Goal: Task Accomplishment & Management: Manage account settings

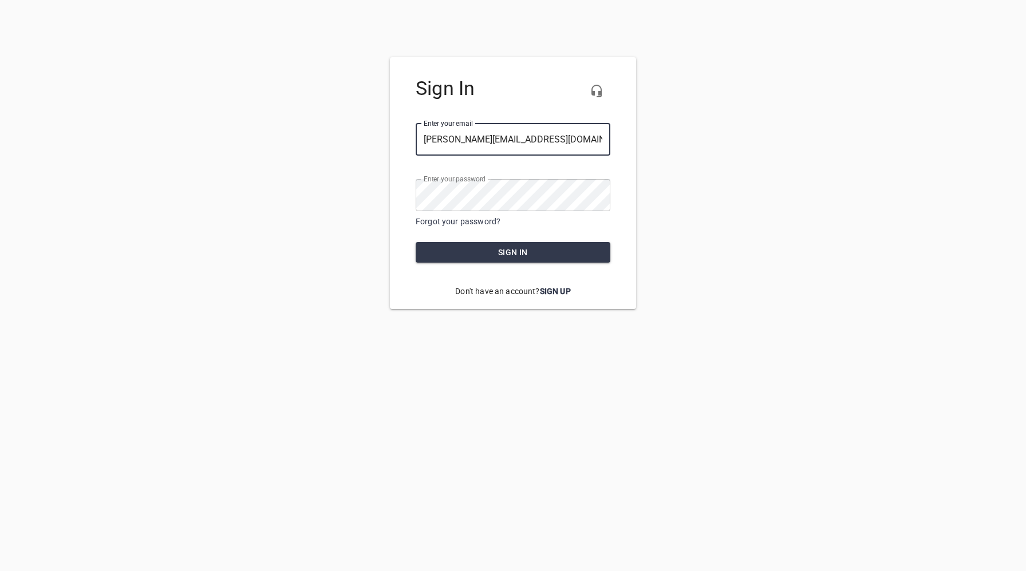
click at [610, 140] on div at bounding box center [610, 140] width 0 height 0
type input "devon@kinertia.com"
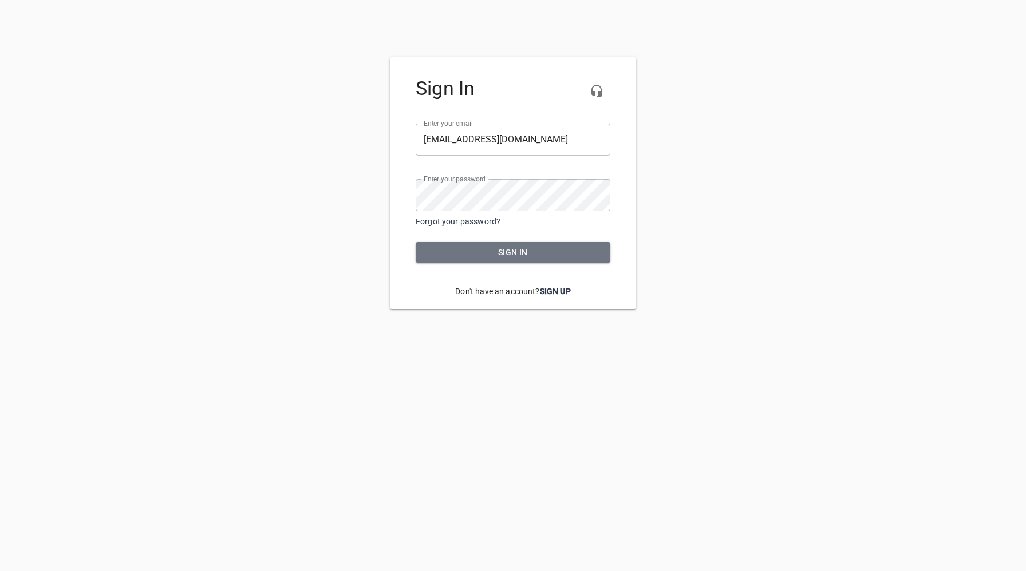
click at [509, 250] on span "Sign in" at bounding box center [513, 253] width 176 height 14
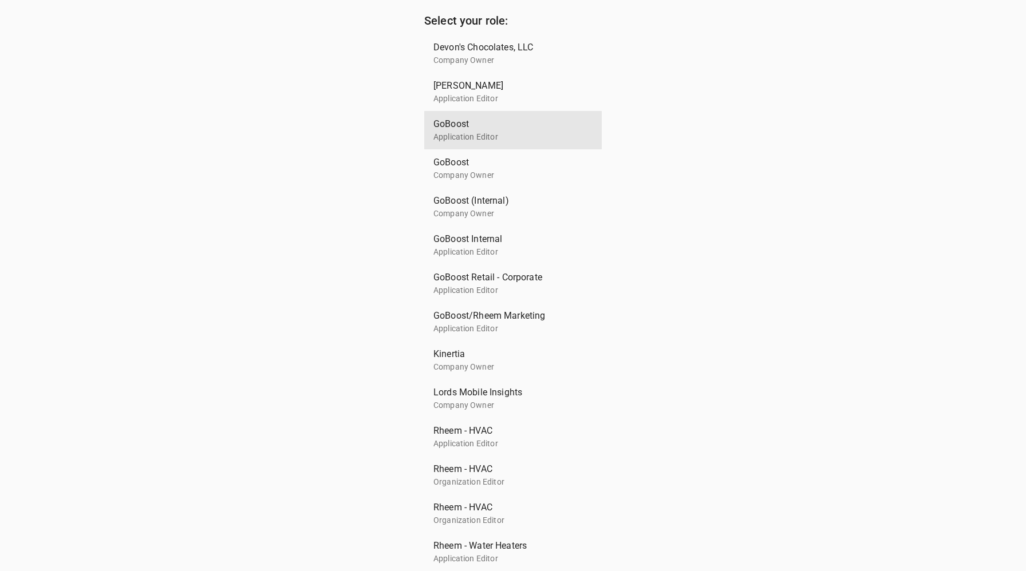
click at [484, 129] on span "GoBoost" at bounding box center [508, 124] width 150 height 14
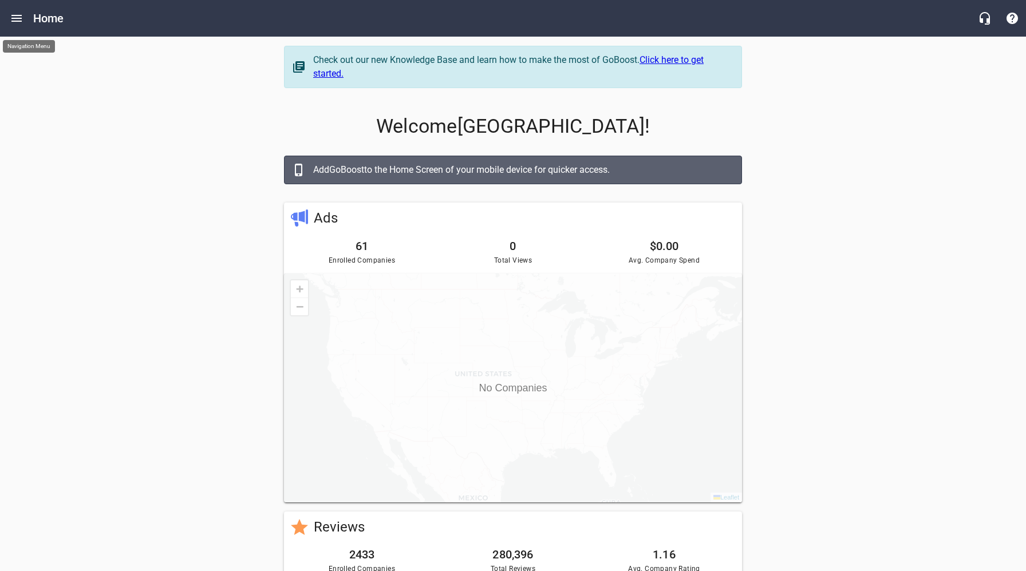
click at [21, 19] on icon "Open drawer" at bounding box center [17, 18] width 14 height 14
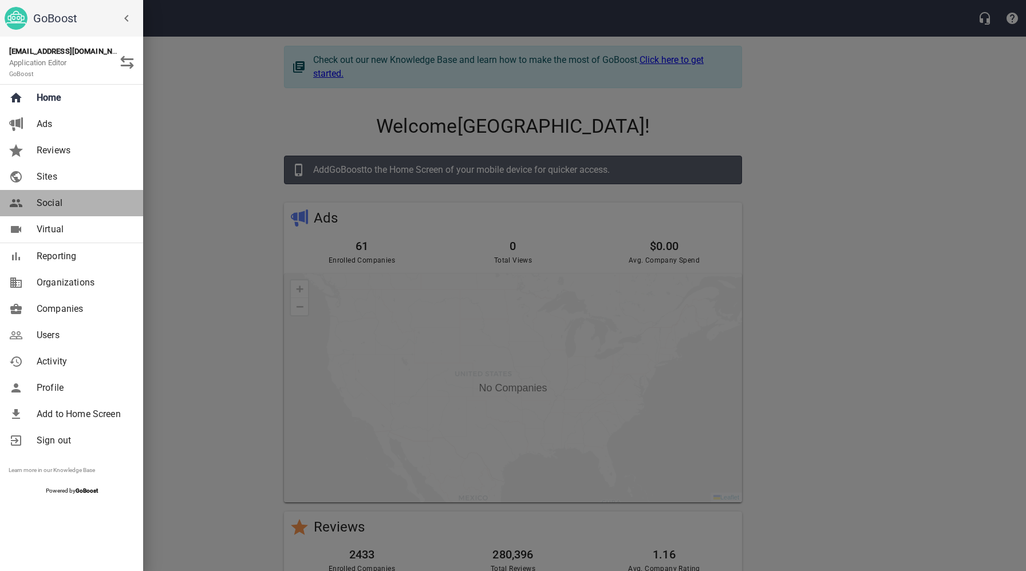
click at [56, 200] on span "Social" at bounding box center [83, 203] width 93 height 14
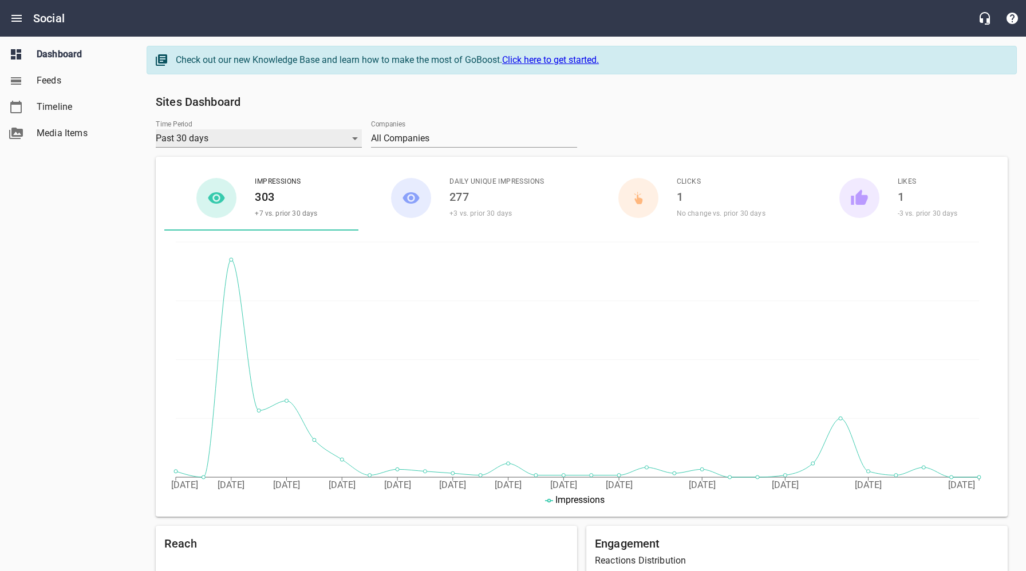
click at [250, 139] on div "Past 30 days" at bounding box center [259, 138] width 206 height 18
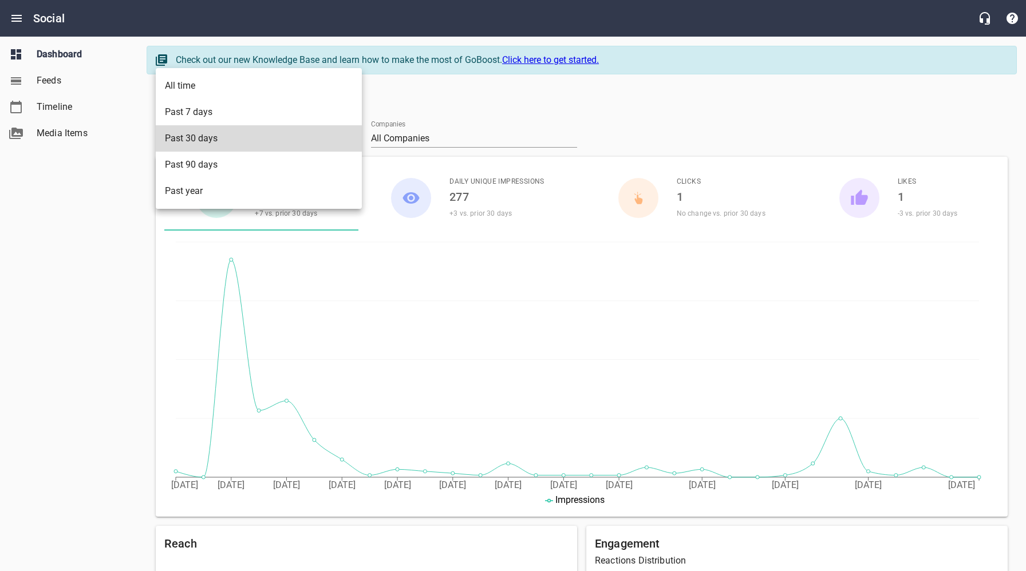
click at [217, 114] on li "Past 7 days" at bounding box center [259, 112] width 206 height 26
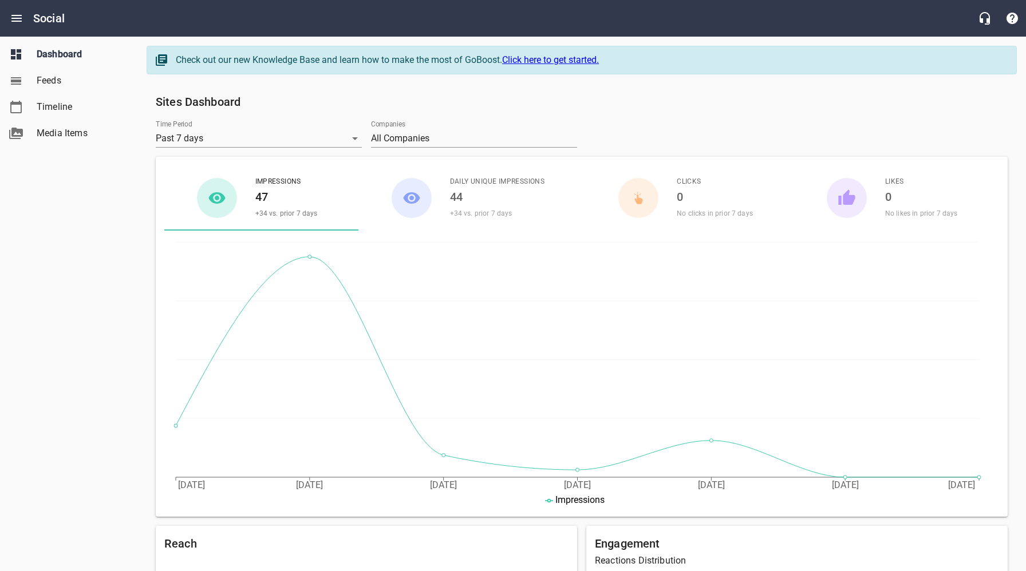
click at [643, 108] on h6 "Sites Dashboard" at bounding box center [582, 102] width 852 height 18
click at [18, 15] on icon "Open drawer" at bounding box center [16, 18] width 10 height 7
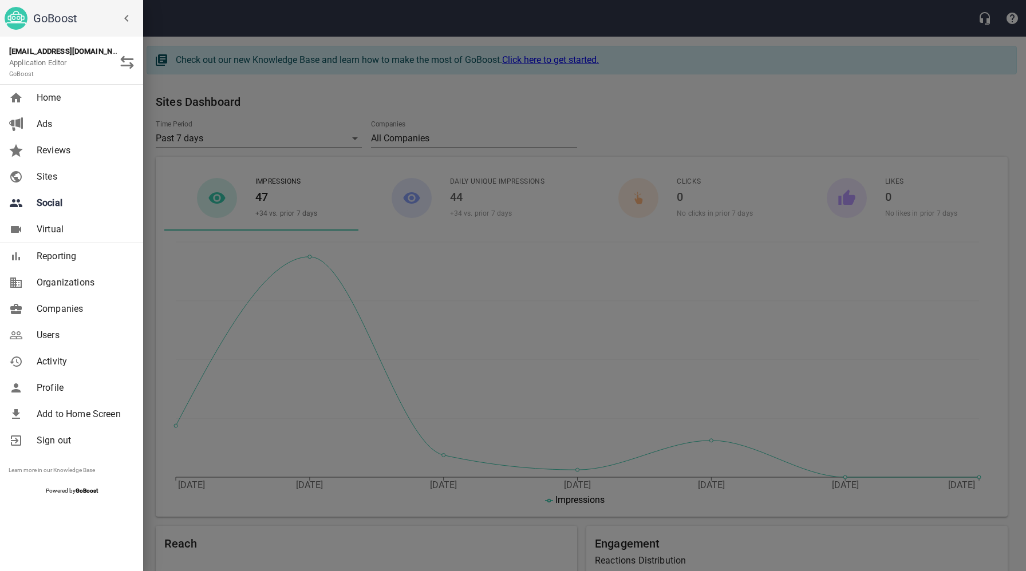
click at [55, 338] on span "Users" at bounding box center [83, 336] width 93 height 14
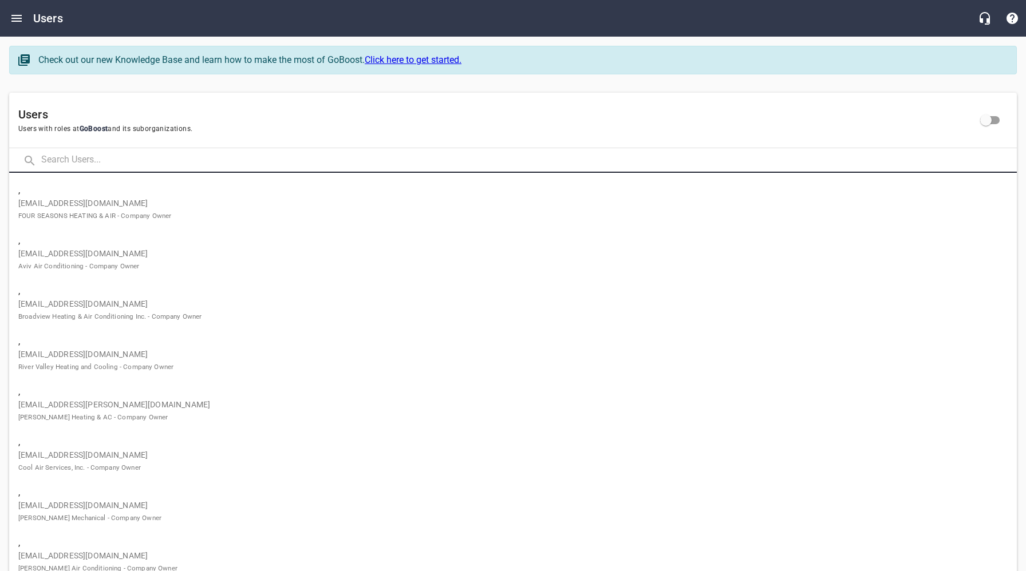
click at [176, 153] on input "text" at bounding box center [529, 160] width 976 height 25
paste input "aplus1hvac@yahoo.com"
type input "aplus1hvac@yahoo.com"
click button at bounding box center [0, 0] width 0 height 0
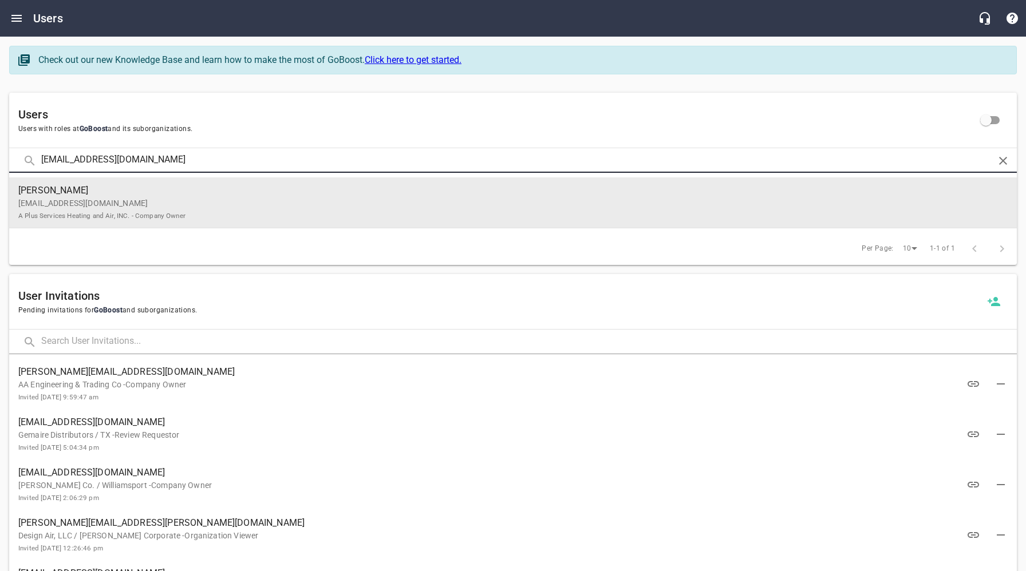
click at [196, 202] on p "aplus1hvac@yahoo.com A Plus Services Heating and Air, INC. - Company Owner" at bounding box center [508, 210] width 980 height 24
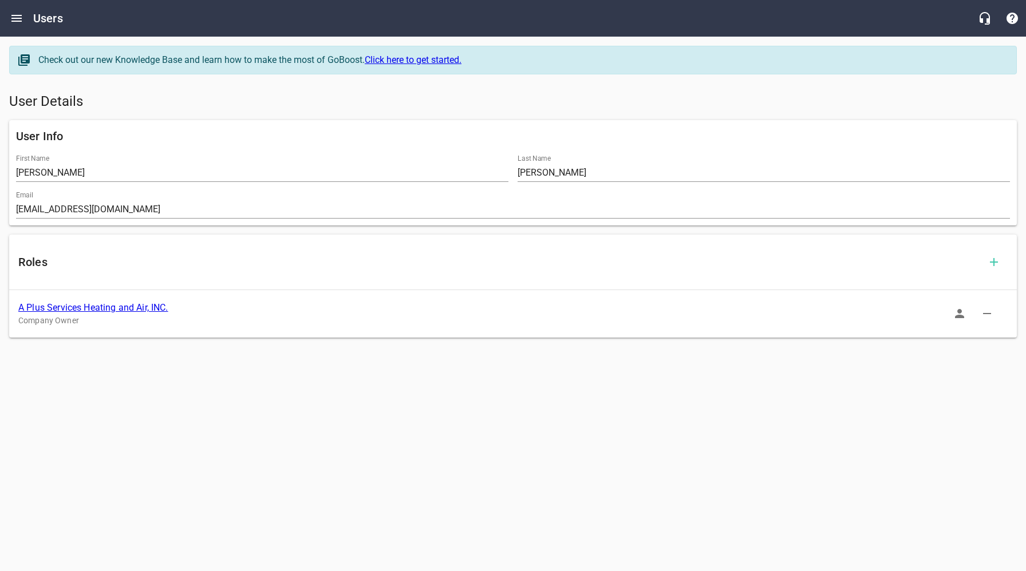
click at [134, 306] on link "A Plus Services Heating and Air, INC." at bounding box center [93, 307] width 150 height 11
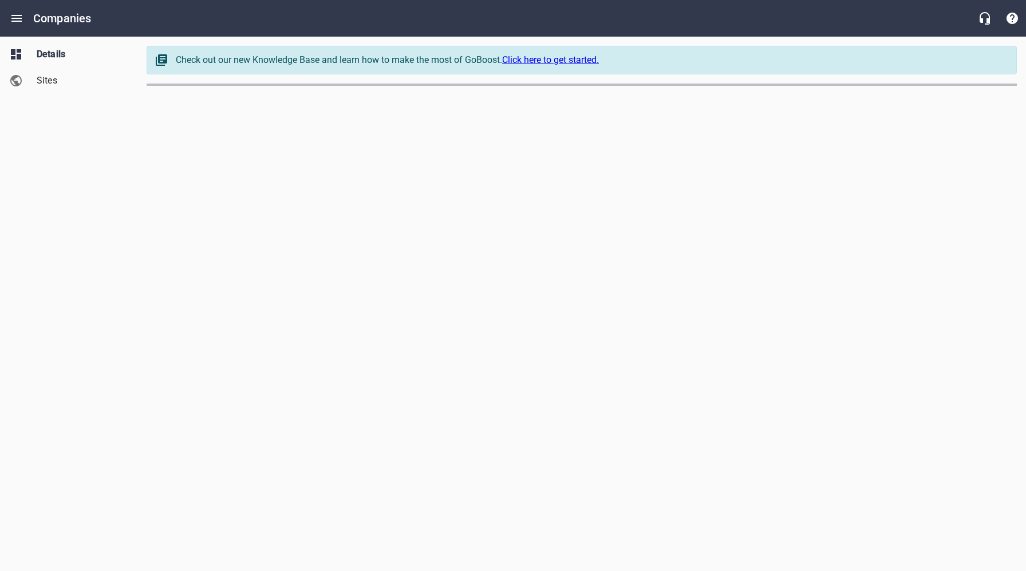
select select "California"
select select "62"
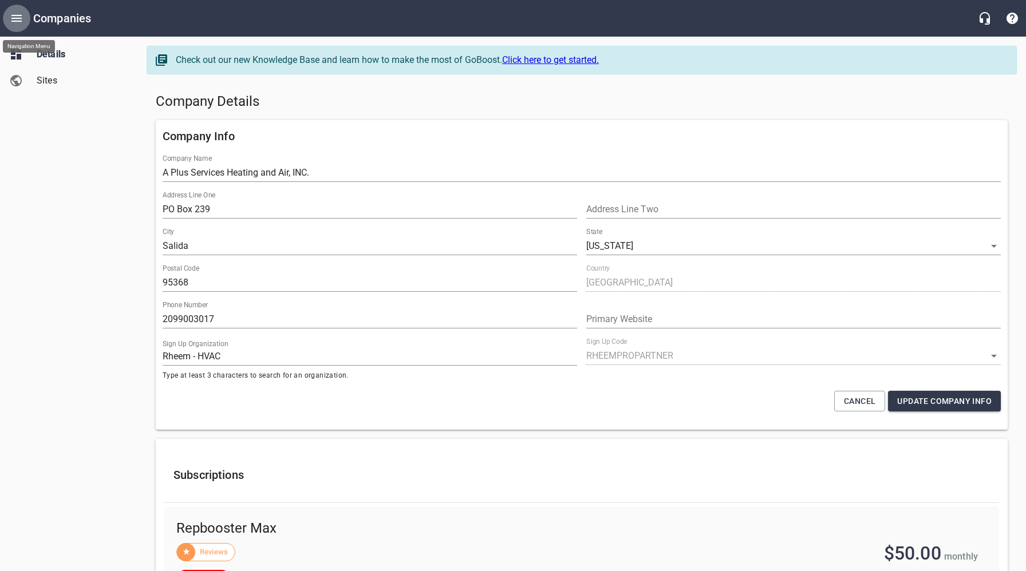
click at [16, 21] on icon "Open drawer" at bounding box center [16, 18] width 10 height 7
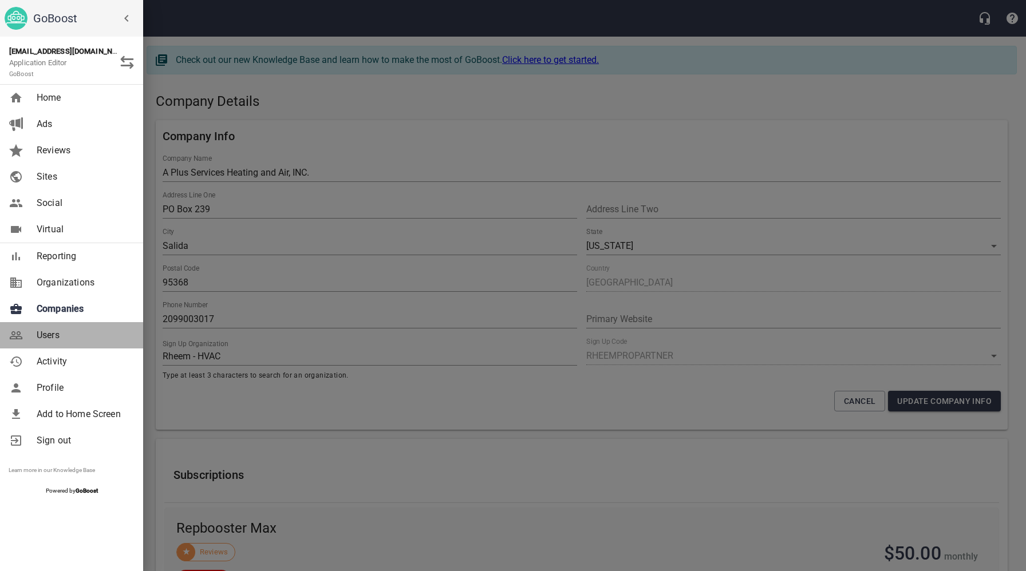
click at [53, 326] on link "Users" at bounding box center [71, 335] width 143 height 26
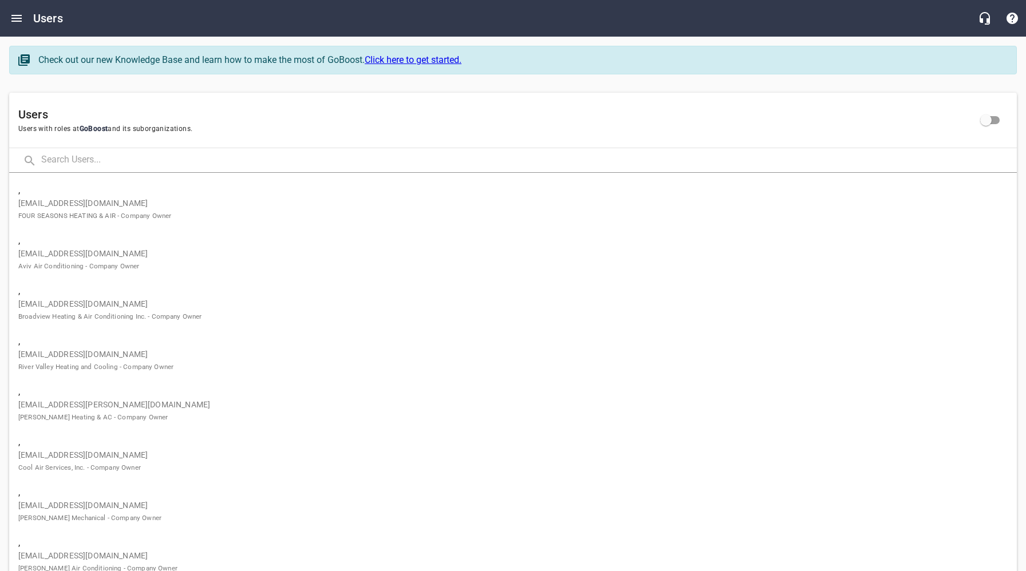
click at [207, 161] on input "text" at bounding box center [529, 160] width 976 height 25
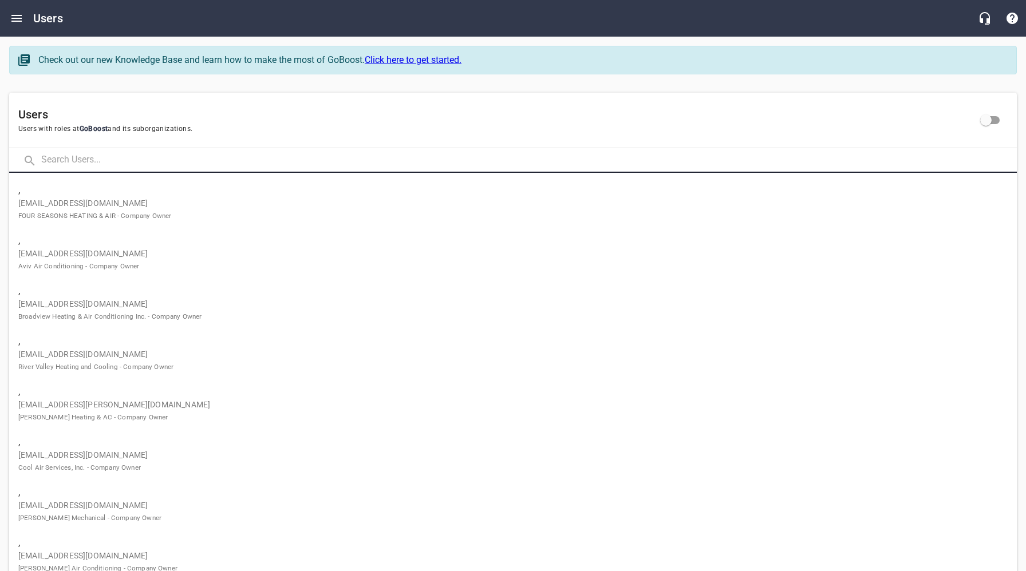
paste input "bigstateac@yahoo.com"
type input "bigstateac@yahoo.com"
click button at bounding box center [0, 0] width 0 height 0
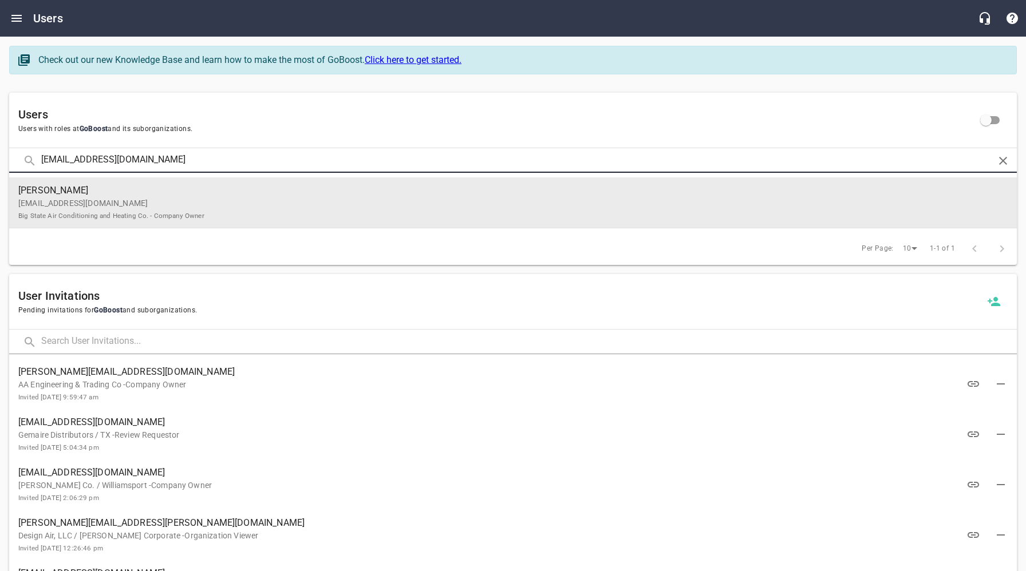
click at [197, 202] on p "bigstateac@yahoo.com Big State Air Conditioning and Heating Co. - Company Owner" at bounding box center [508, 210] width 980 height 24
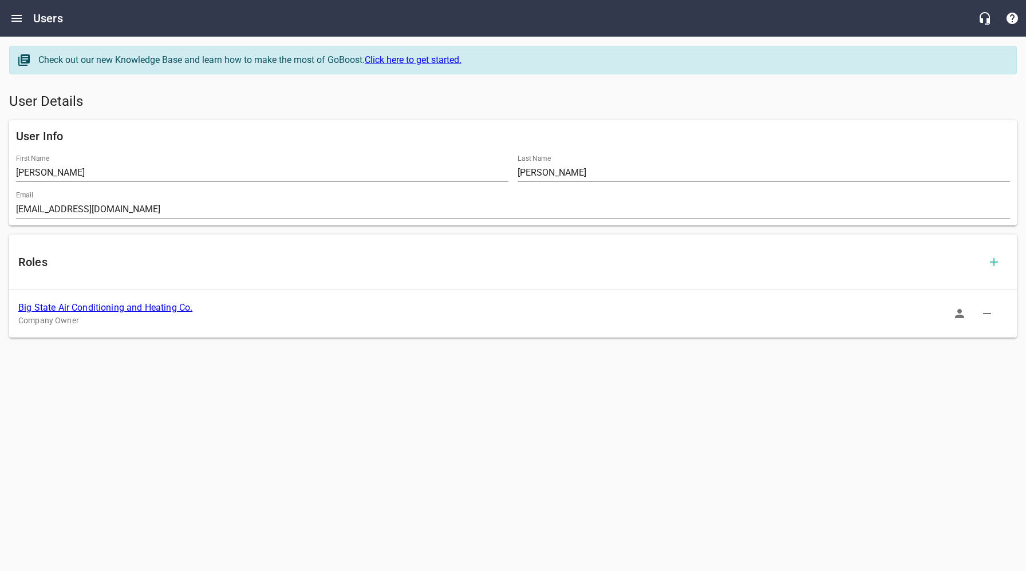
click at [123, 309] on link "Big State Air Conditioning and Heating Co." at bounding box center [105, 307] width 174 height 11
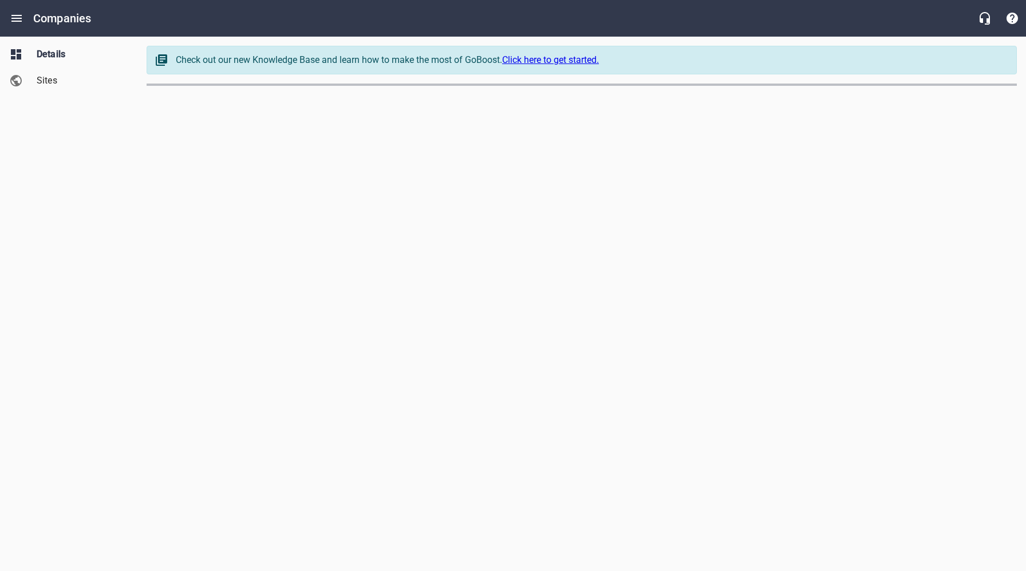
select select "Texas"
select select "32"
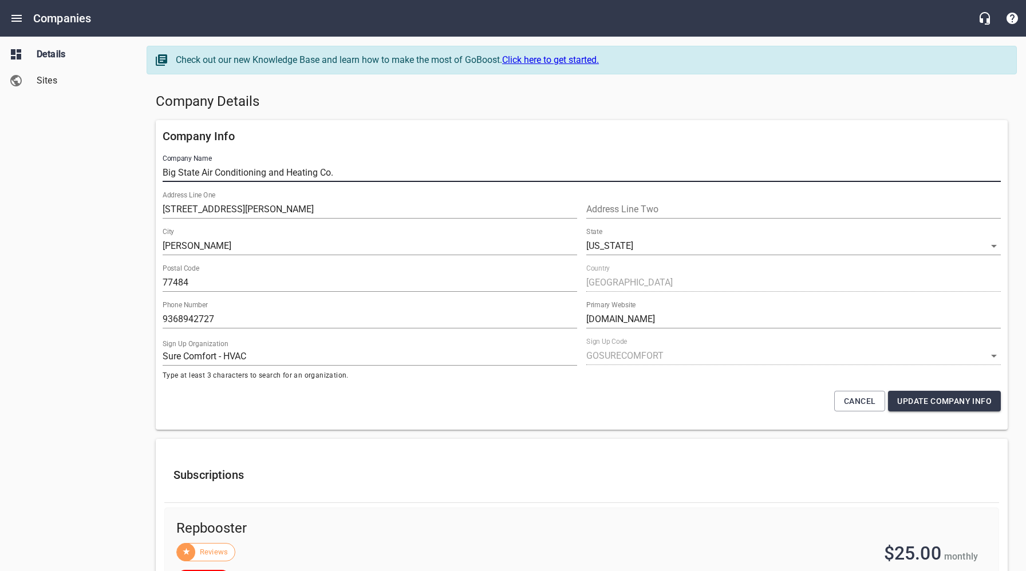
drag, startPoint x: 342, startPoint y: 173, endPoint x: 136, endPoint y: 173, distance: 206.7
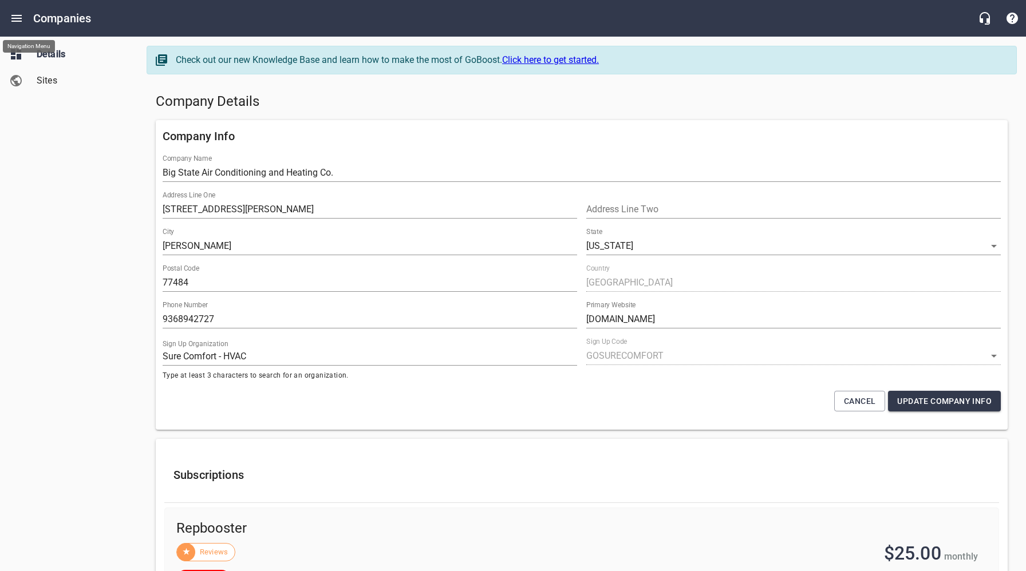
click at [13, 17] on icon "Open drawer" at bounding box center [17, 18] width 14 height 14
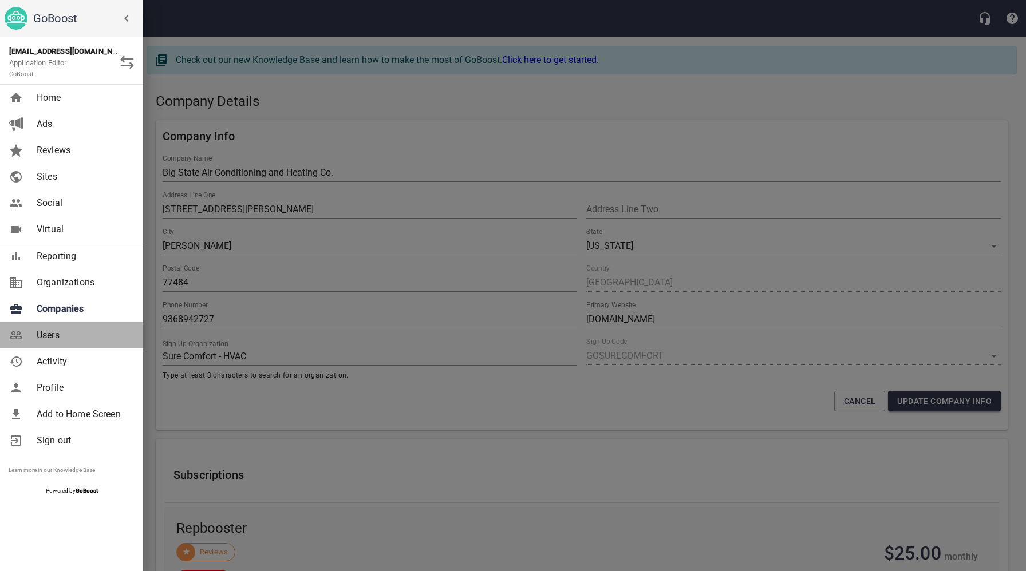
click at [62, 338] on span "Users" at bounding box center [83, 336] width 93 height 14
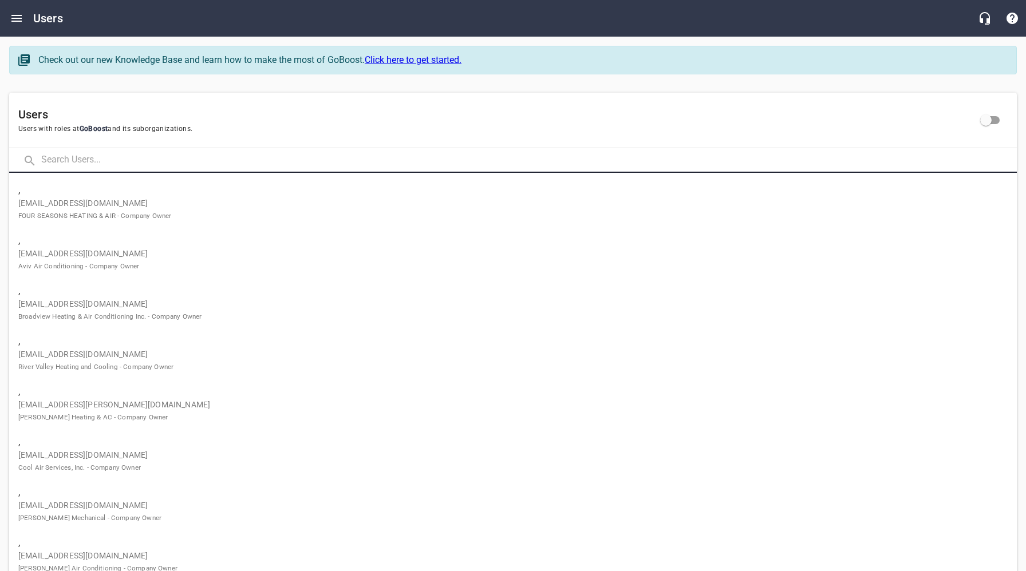
click at [162, 164] on input "text" at bounding box center [529, 160] width 976 height 25
paste input "jeff@rossac.net"
type input "jeff@rossac.net"
click button at bounding box center [0, 0] width 0 height 0
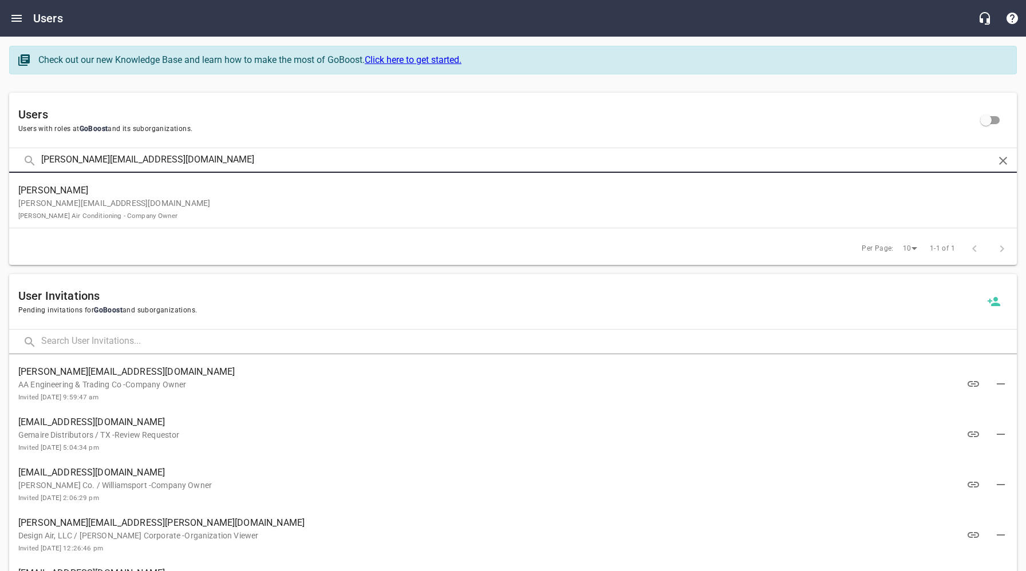
click at [137, 212] on small "Ross Air Conditioning - Company Owner" at bounding box center [97, 216] width 159 height 8
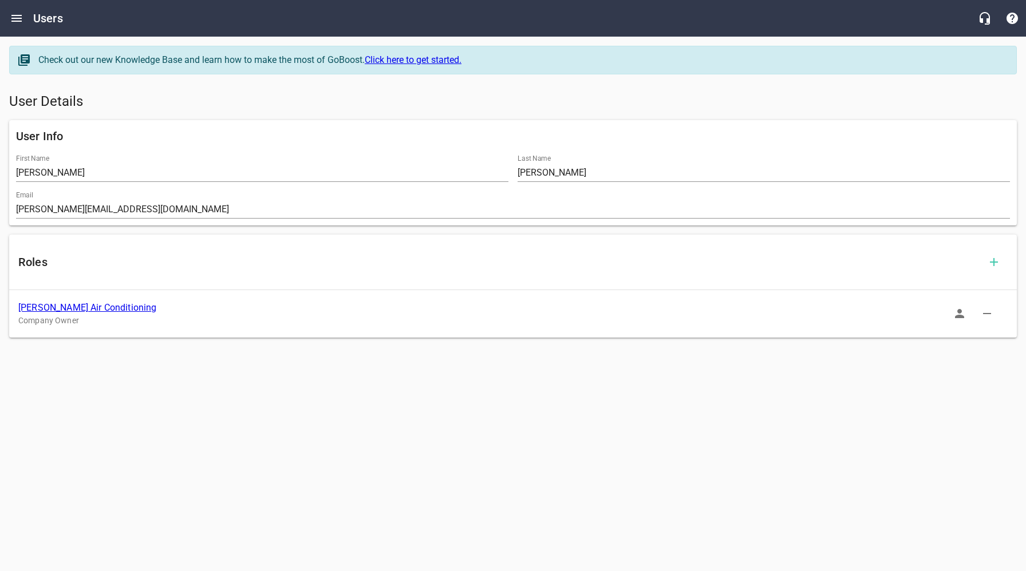
click at [87, 306] on link "Ross Air Conditioning" at bounding box center [87, 307] width 139 height 11
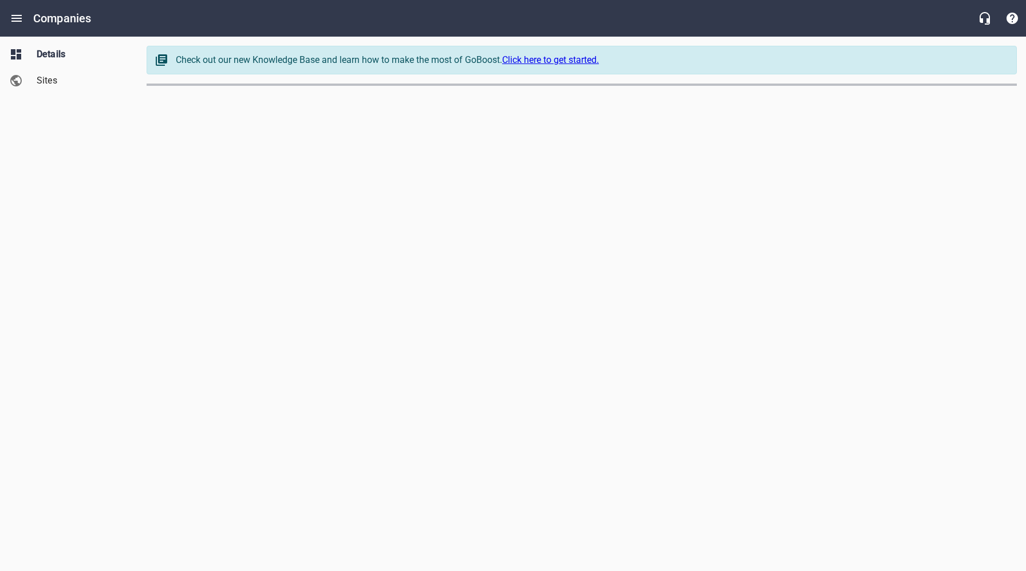
select select "Texas"
select select "62"
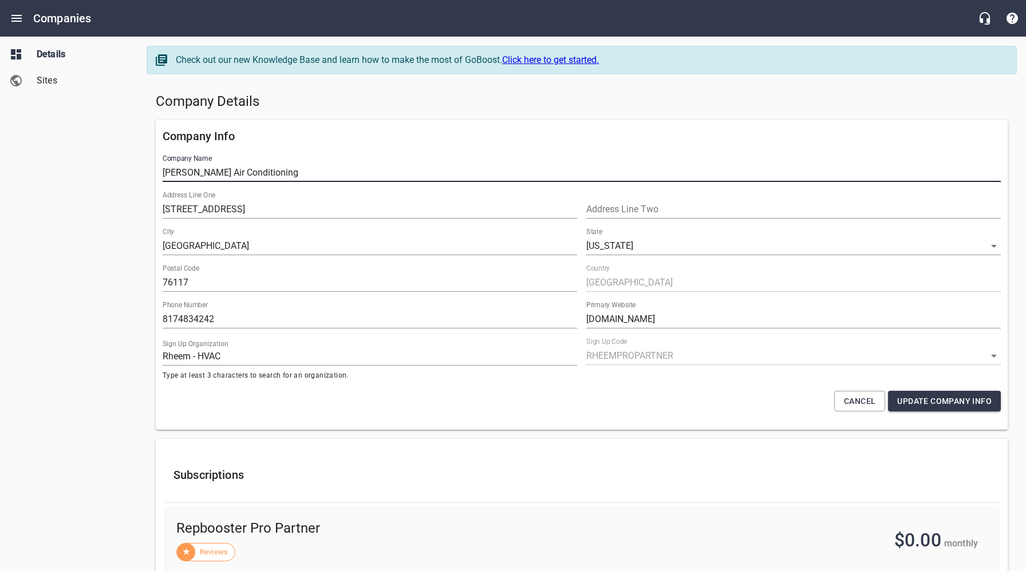
drag, startPoint x: 265, startPoint y: 173, endPoint x: 154, endPoint y: 173, distance: 111.1
click at [154, 173] on div "Company Info Company Name Ross Air Conditioning Address Line One 6413B Midway R…" at bounding box center [581, 275] width 861 height 319
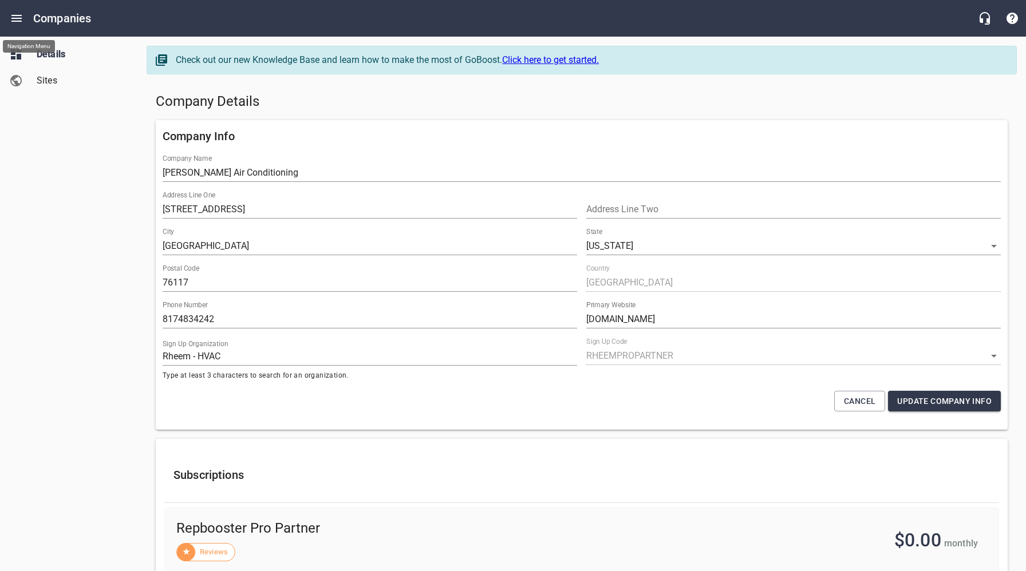
click at [21, 19] on icon "Open drawer" at bounding box center [17, 18] width 14 height 14
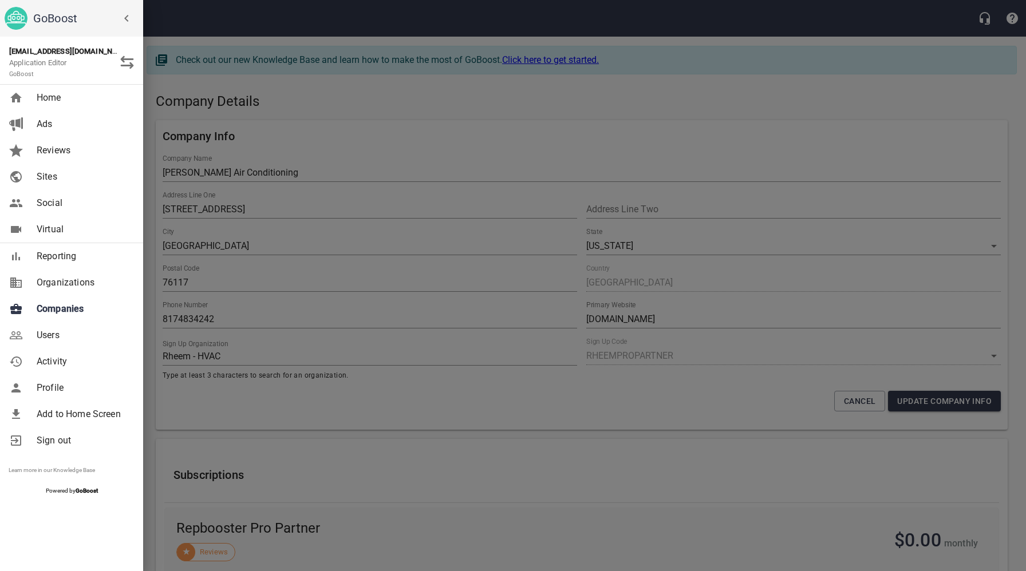
click at [243, 310] on div at bounding box center [513, 285] width 1026 height 571
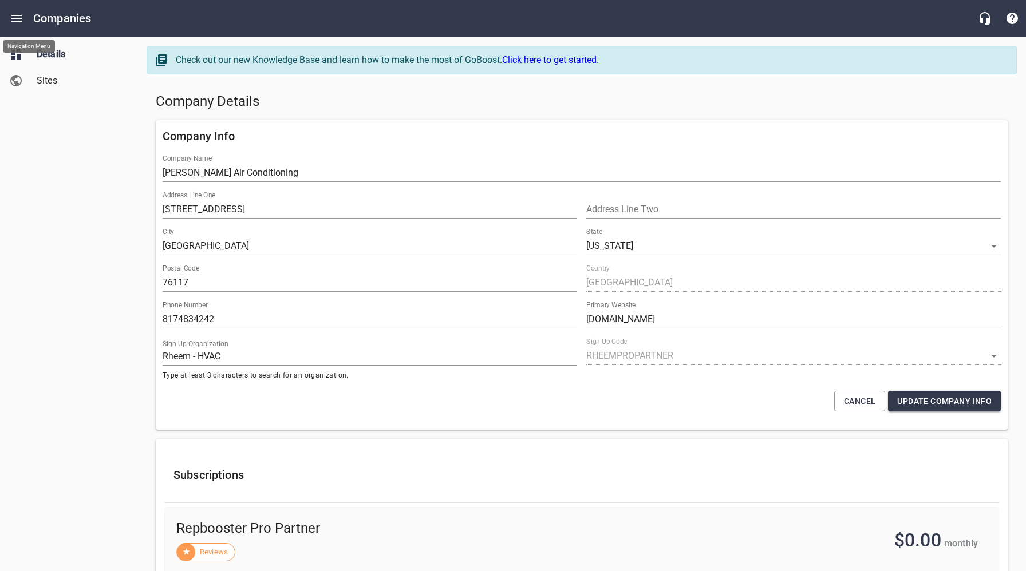
click at [21, 21] on icon "Open drawer" at bounding box center [16, 18] width 10 height 7
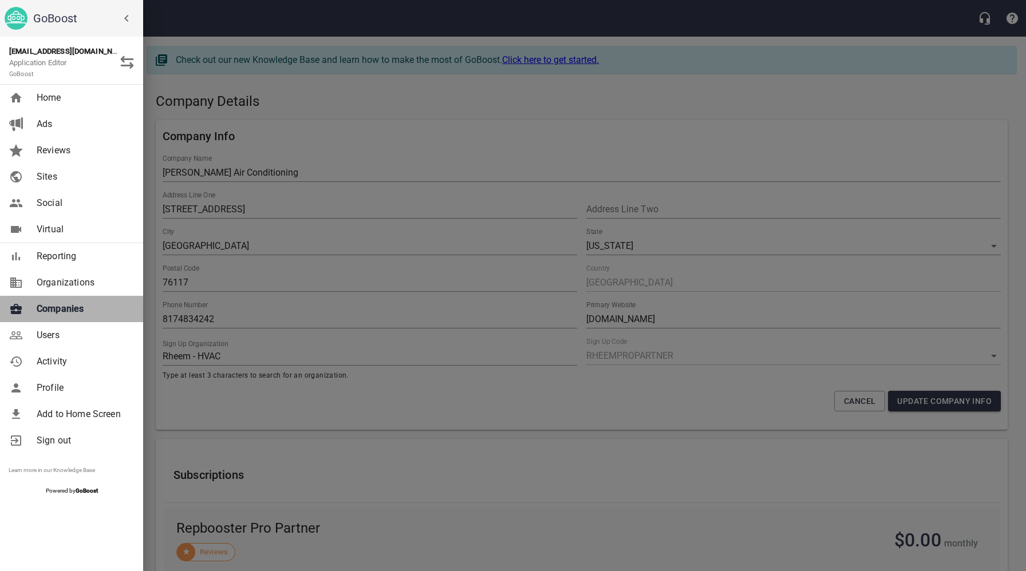
click at [74, 309] on span "Companies" at bounding box center [83, 309] width 93 height 14
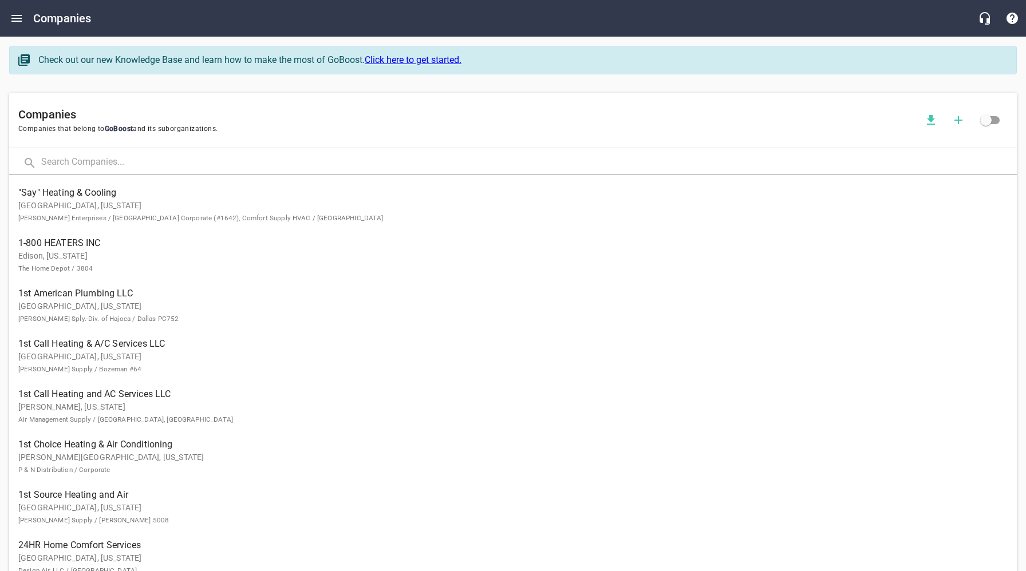
click at [223, 172] on input "text" at bounding box center [529, 163] width 976 height 25
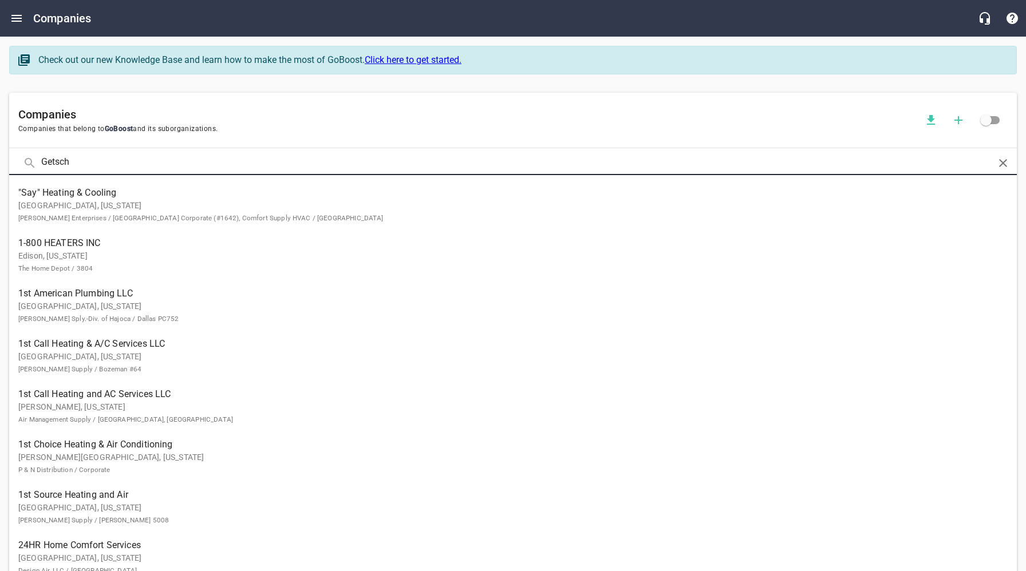
click button at bounding box center [0, 0] width 0 height 0
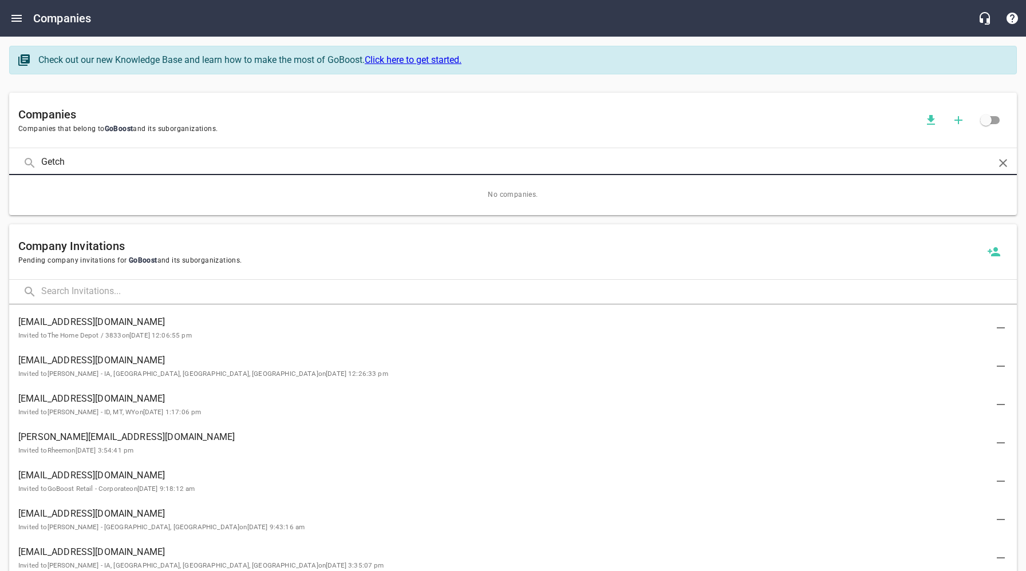
click button at bounding box center [0, 0] width 0 height 0
type input "Getz"
click button at bounding box center [0, 0] width 0 height 0
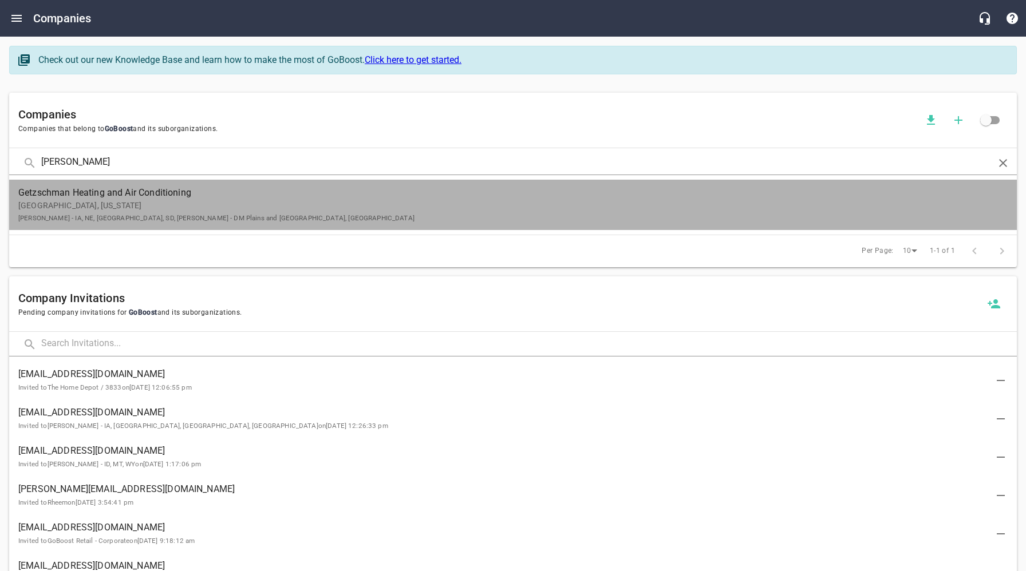
click at [84, 200] on p "Fremont, Nebraska Rick Rockacy - IA, NE, ND, SD, Carl Eccher - DM Plains and AR…" at bounding box center [503, 212] width 971 height 24
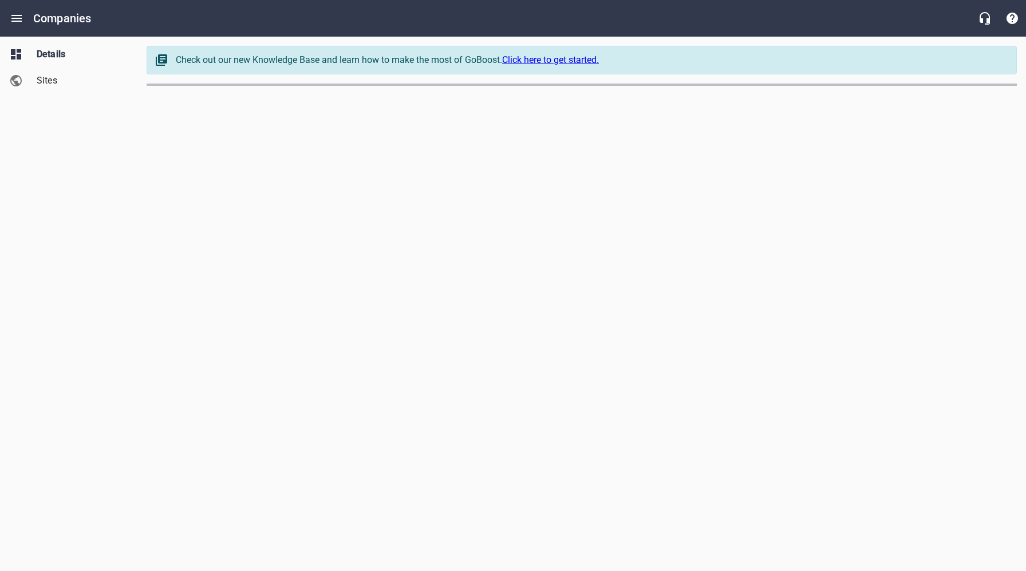
select select "Nebraska"
select select "19"
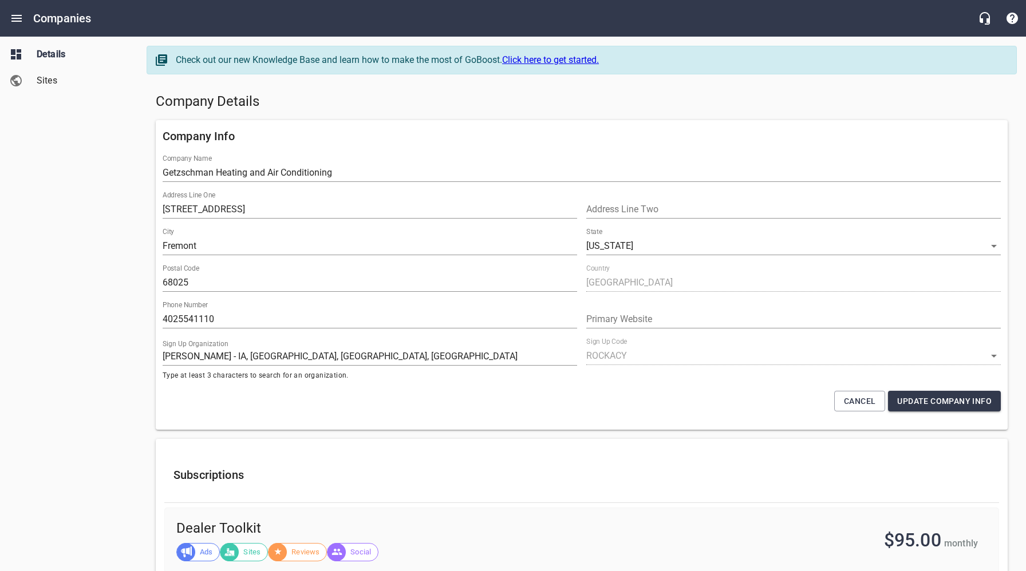
click at [446, 105] on h5 "Company Details" at bounding box center [582, 102] width 852 height 18
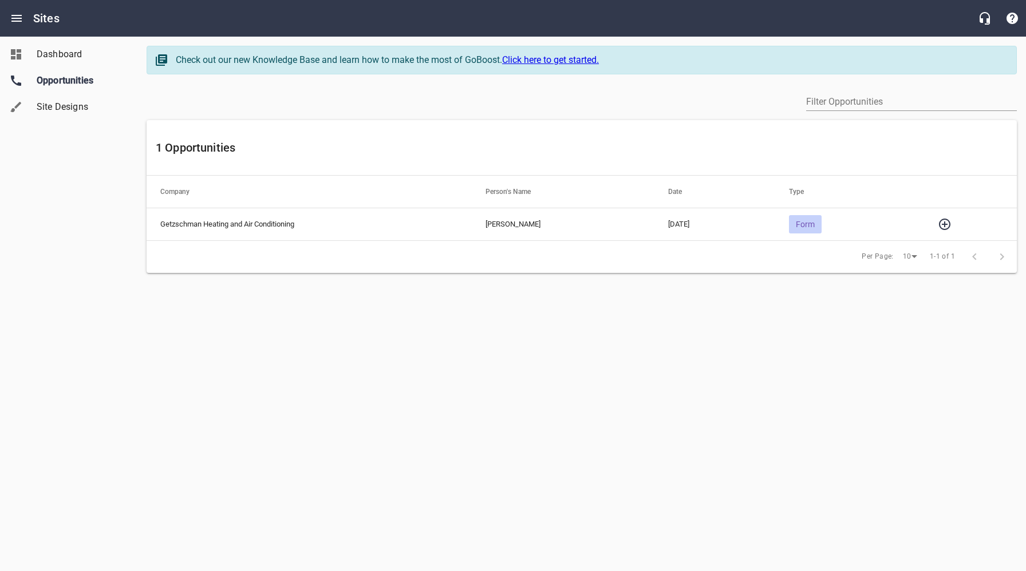
click at [950, 223] on icon "button" at bounding box center [945, 225] width 14 height 14
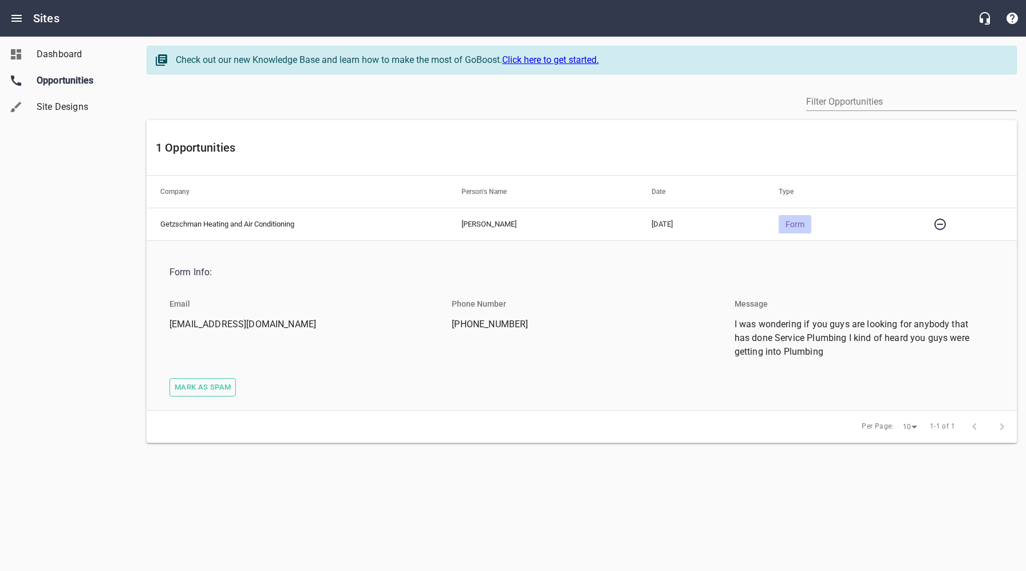
click at [197, 389] on span "Mark as spam" at bounding box center [203, 387] width 56 height 13
